Goal: Navigation & Orientation: Find specific page/section

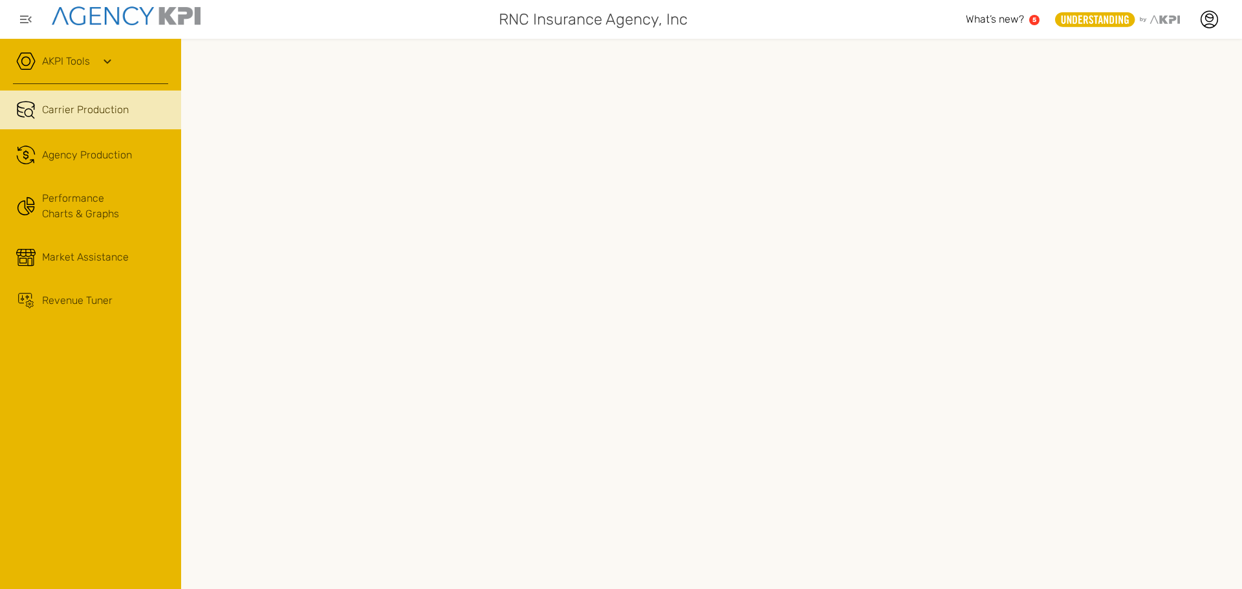
click at [80, 113] on span "Carrier Production" at bounding box center [85, 110] width 87 height 16
click at [75, 155] on span "Agency Production" at bounding box center [87, 155] width 90 height 16
click at [91, 106] on span "Carrier Production" at bounding box center [85, 110] width 87 height 16
click at [73, 154] on span "Agency Production" at bounding box center [87, 155] width 90 height 16
click at [71, 109] on span "Carrier Production" at bounding box center [85, 110] width 87 height 16
